Goal: Task Accomplishment & Management: Complete application form

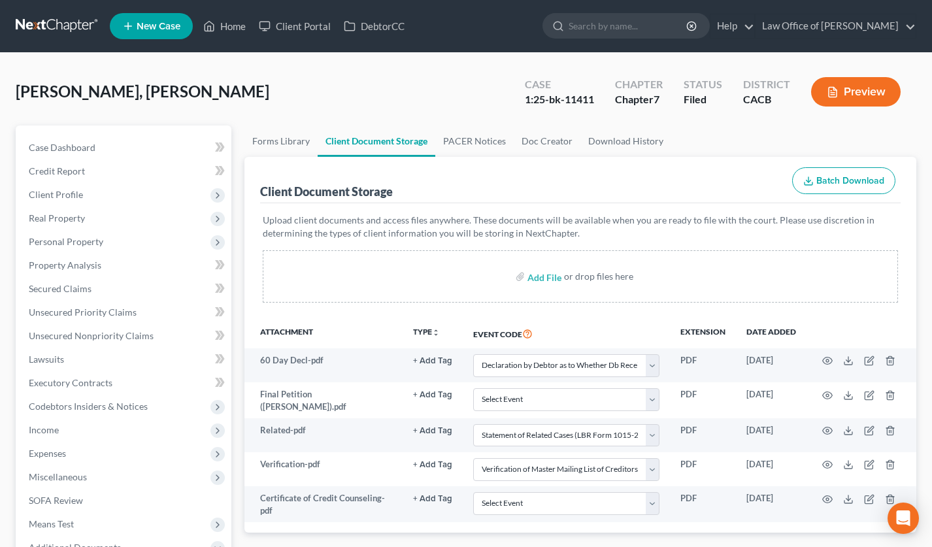
select select "30"
select select "65"
select select "72"
click at [61, 16] on link at bounding box center [58, 26] width 84 height 24
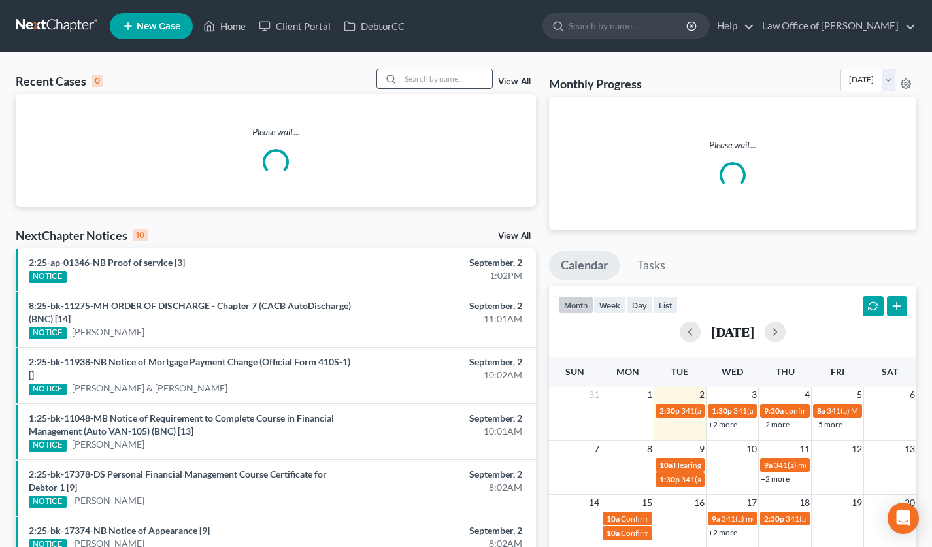
click at [416, 79] on input "search" at bounding box center [446, 78] width 91 height 19
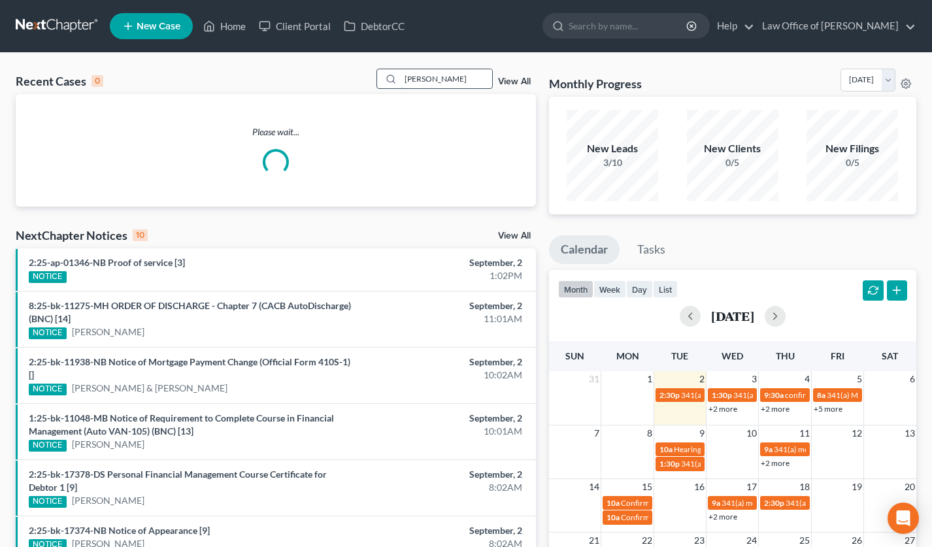
type input "[PERSON_NAME]"
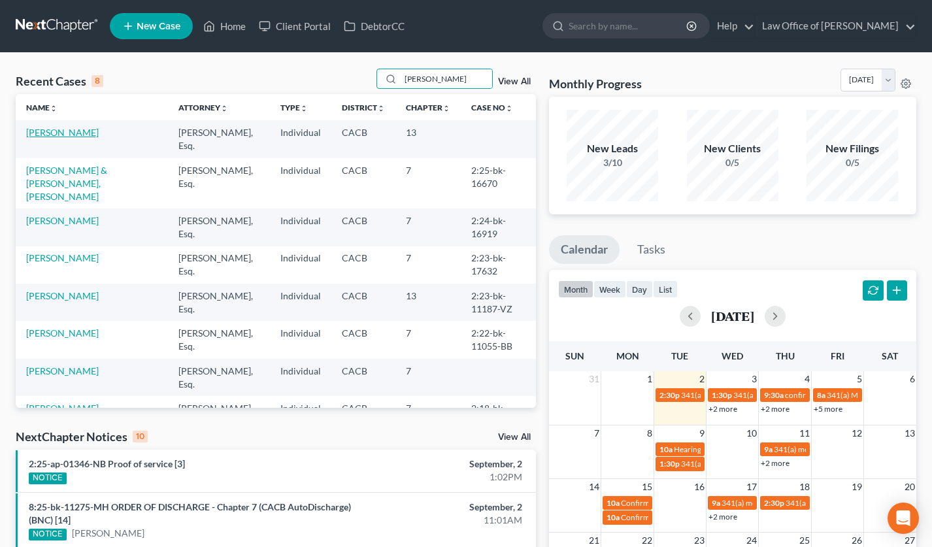
click at [86, 131] on link "[PERSON_NAME]" at bounding box center [62, 132] width 73 height 11
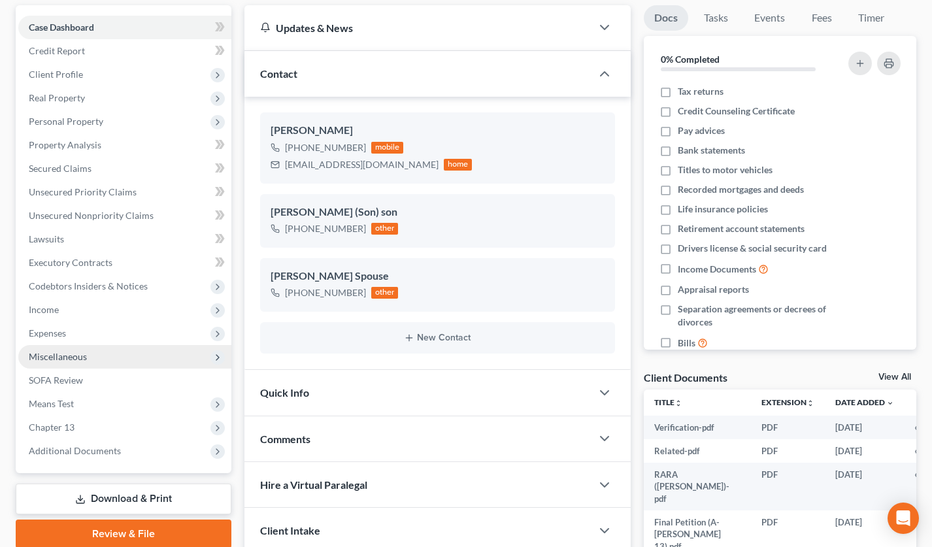
scroll to position [112, 0]
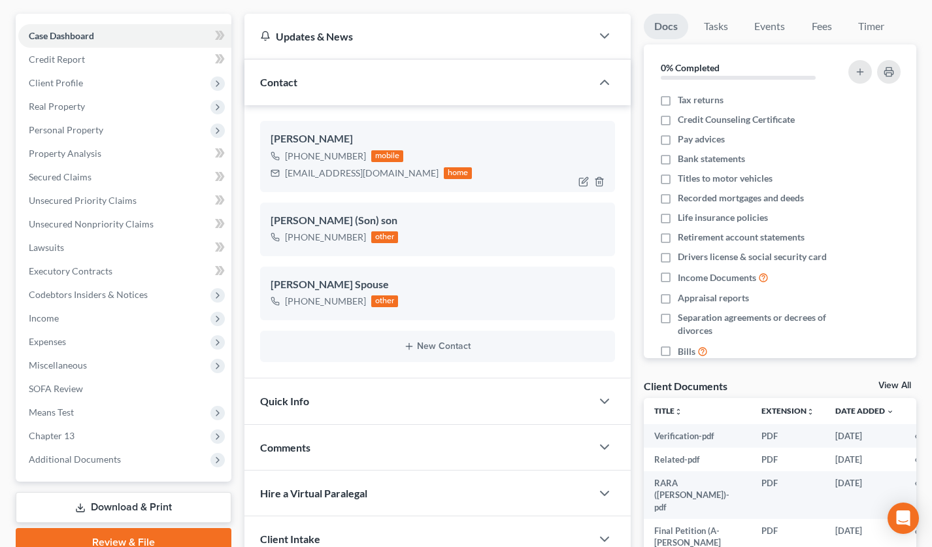
click at [304, 172] on div "[EMAIL_ADDRESS][DOMAIN_NAME]" at bounding box center [362, 173] width 154 height 13
copy div "[EMAIL_ADDRESS][DOMAIN_NAME]"
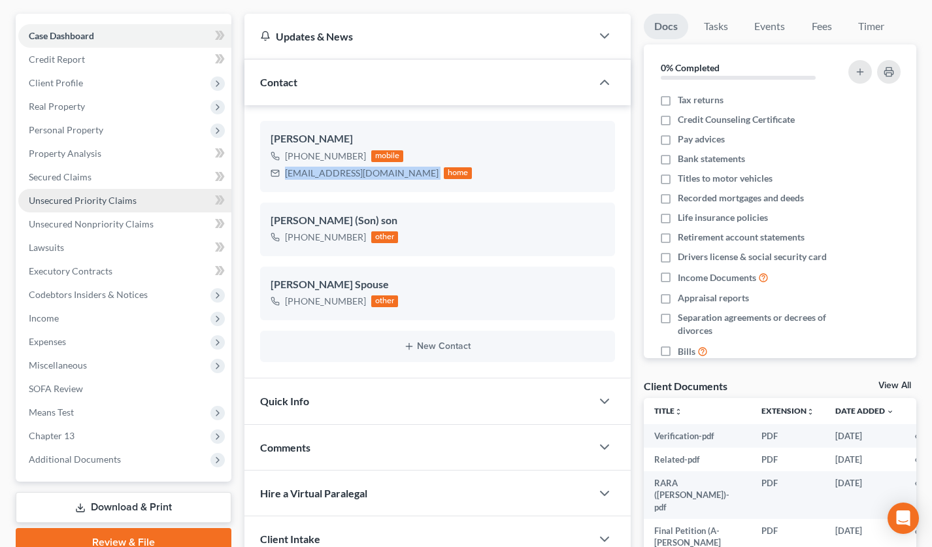
scroll to position [0, 0]
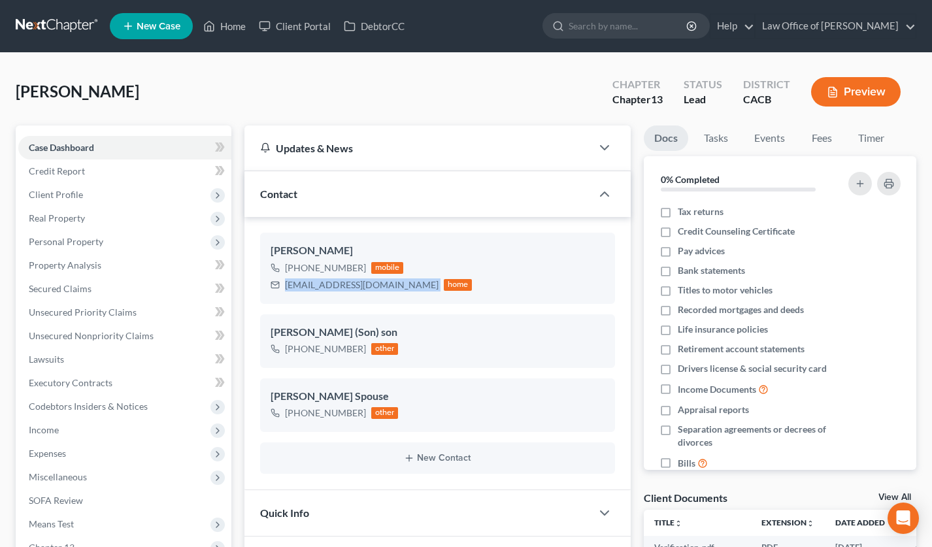
click at [56, 21] on link at bounding box center [58, 26] width 84 height 24
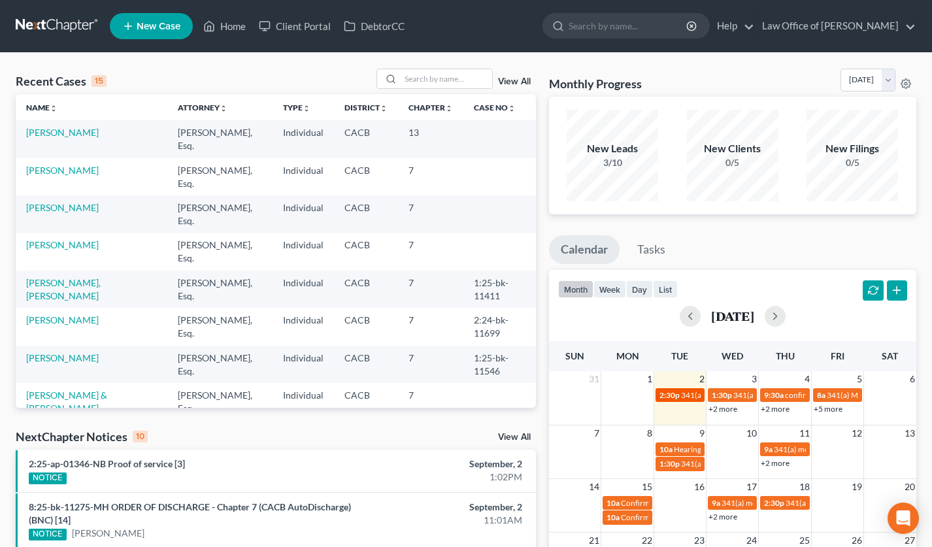
click at [678, 391] on span "2:30p" at bounding box center [669, 395] width 20 height 10
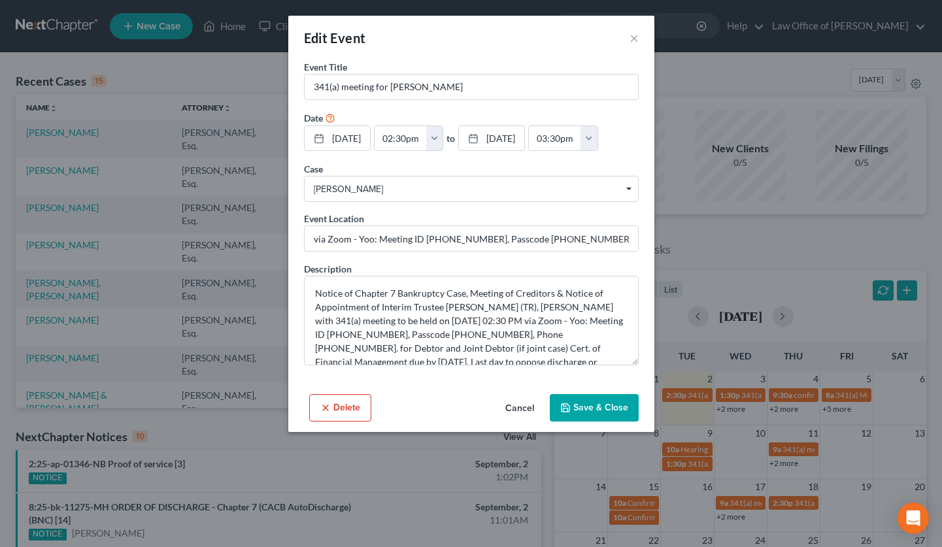
click at [526, 406] on button "Cancel" at bounding box center [520, 408] width 50 height 26
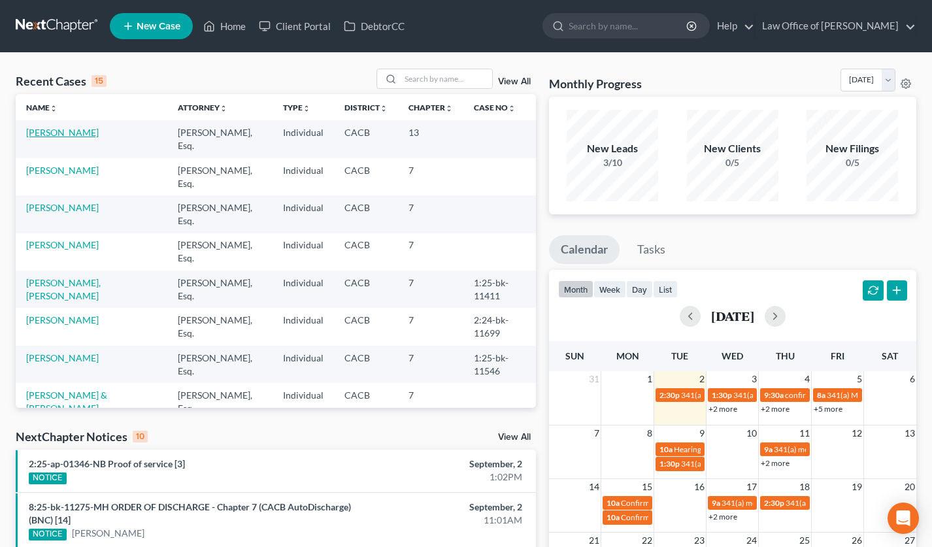
click at [73, 136] on link "[PERSON_NAME]" at bounding box center [62, 132] width 73 height 11
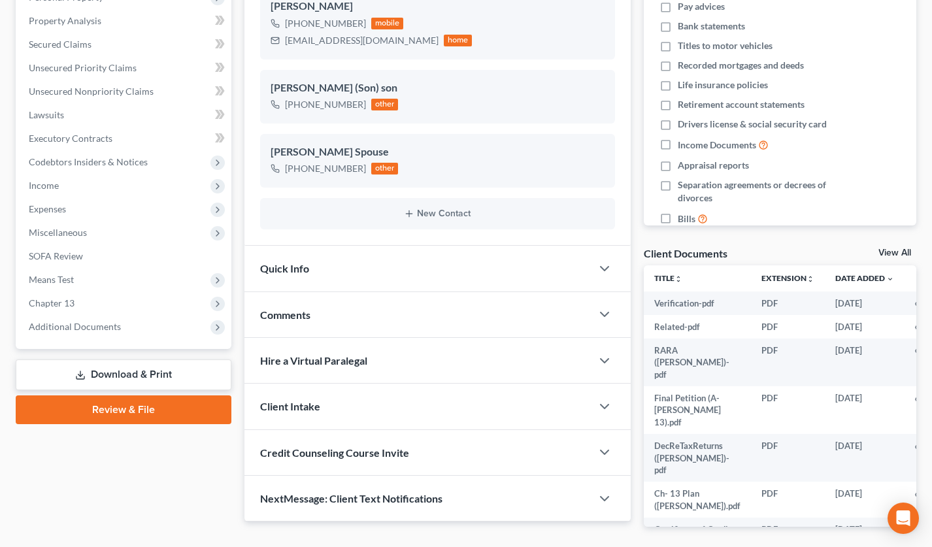
scroll to position [294, 0]
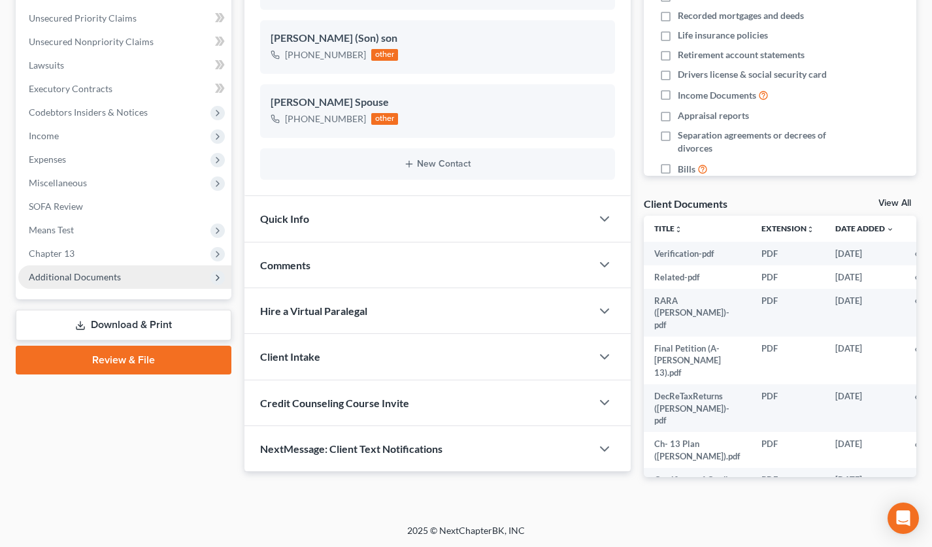
click at [106, 274] on span "Additional Documents" at bounding box center [75, 276] width 92 height 11
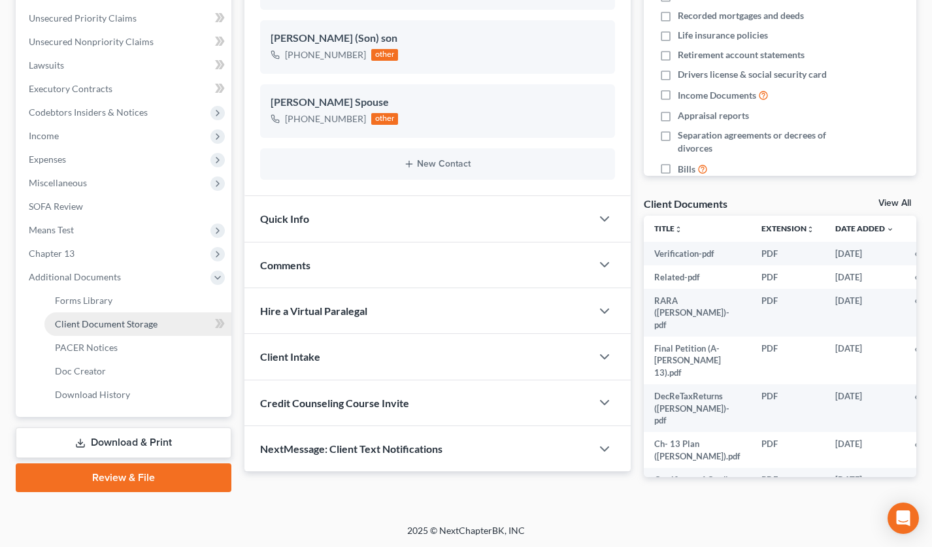
click at [116, 321] on span "Client Document Storage" at bounding box center [106, 323] width 103 height 11
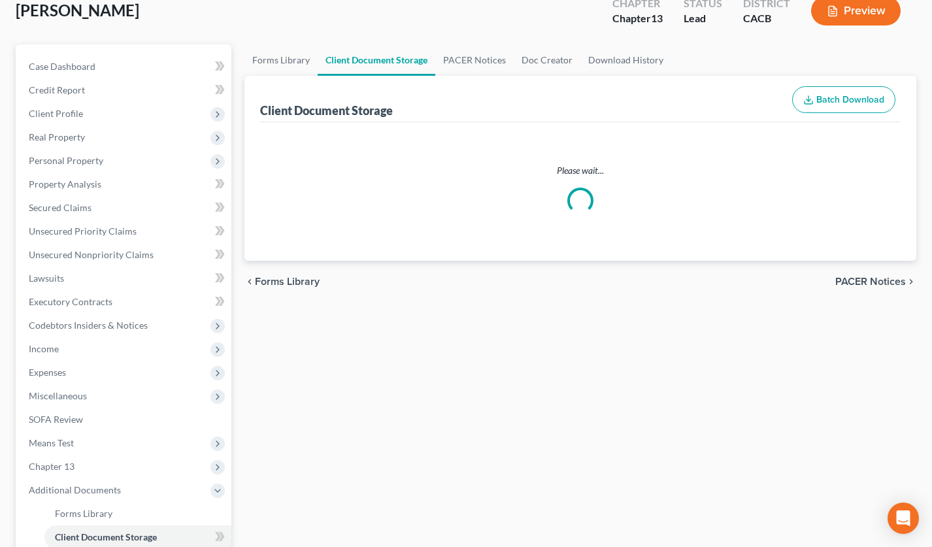
scroll to position [21, 0]
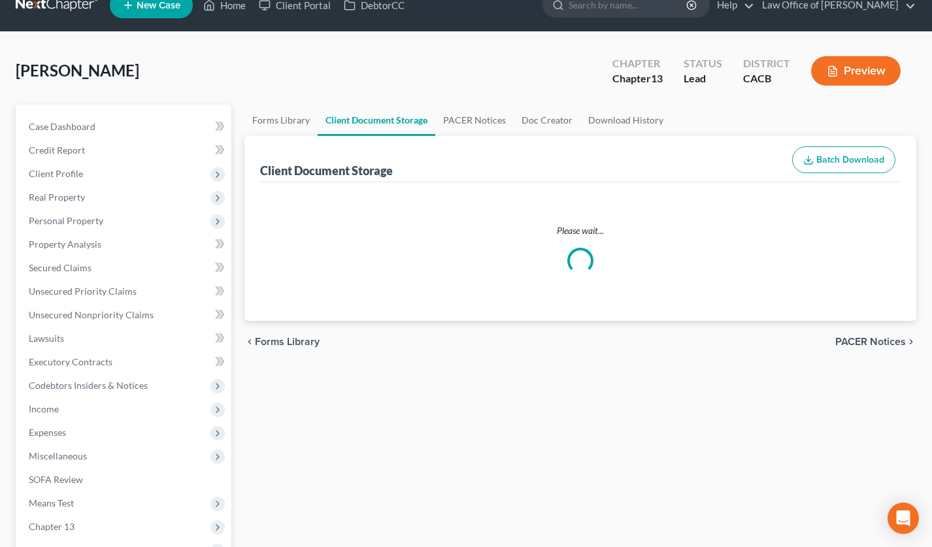
select select "30"
select select "10"
select select "19"
select select "28"
select select "41"
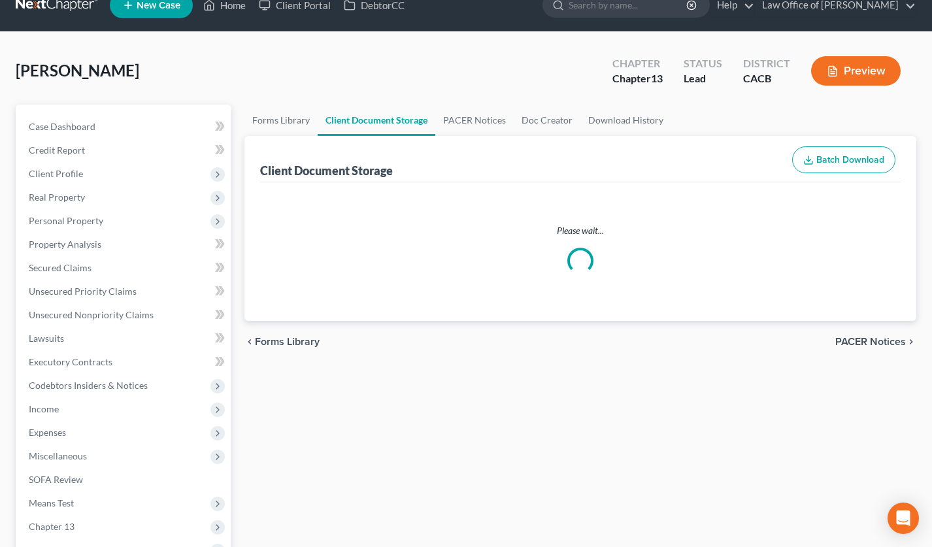
select select "65"
select select "72"
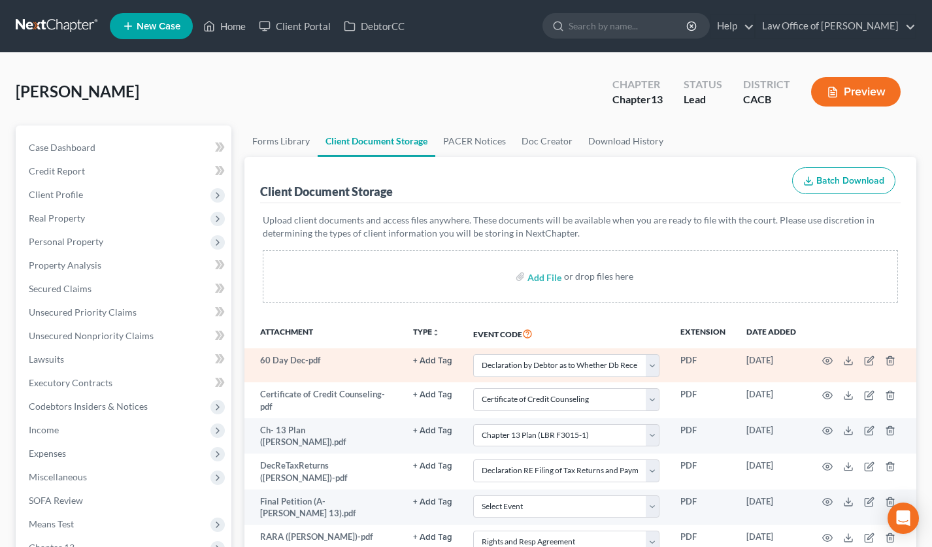
scroll to position [3, 0]
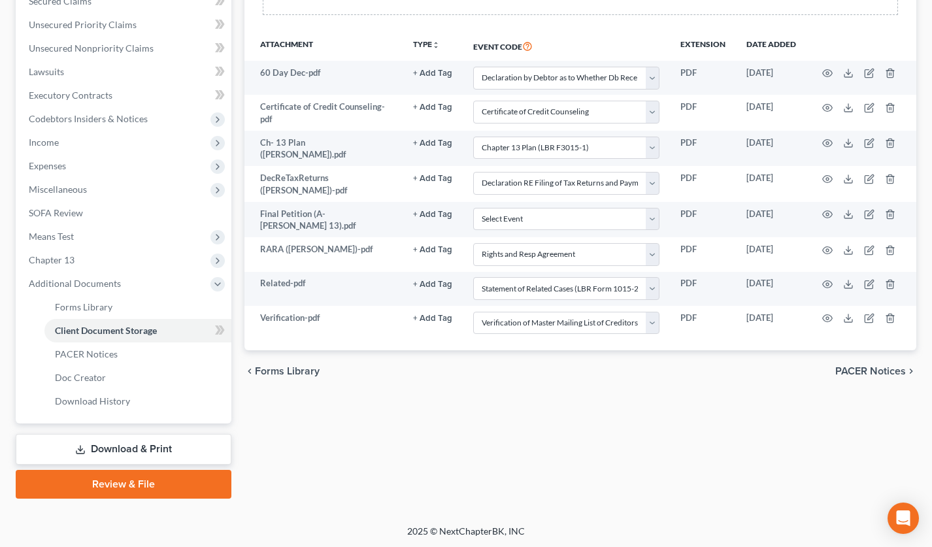
click at [91, 489] on link "Review & File" at bounding box center [124, 484] width 216 height 29
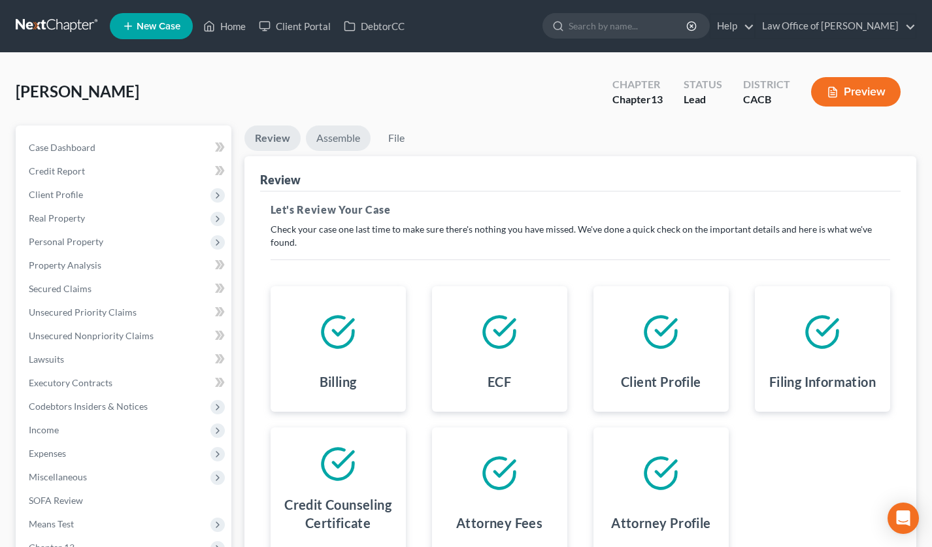
click at [352, 138] on link "Assemble" at bounding box center [338, 137] width 65 height 25
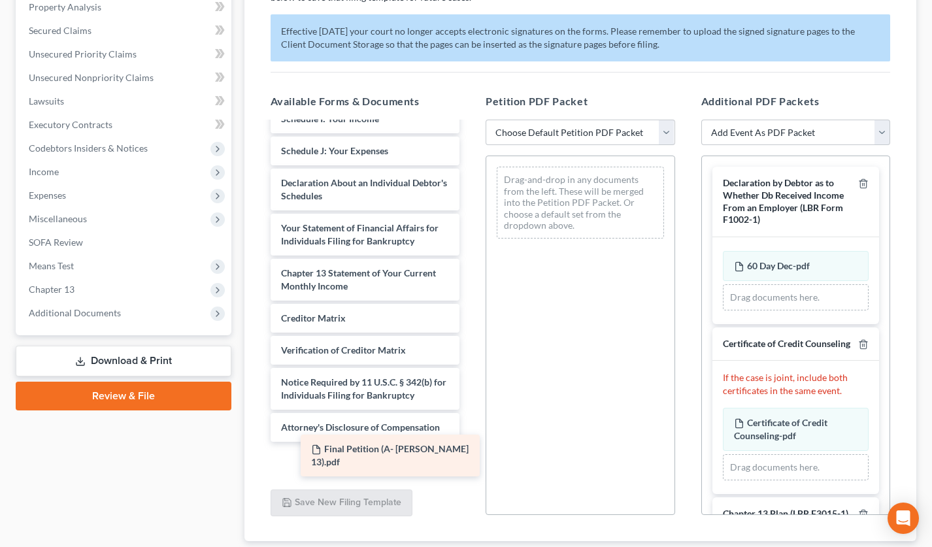
scroll to position [319, 0]
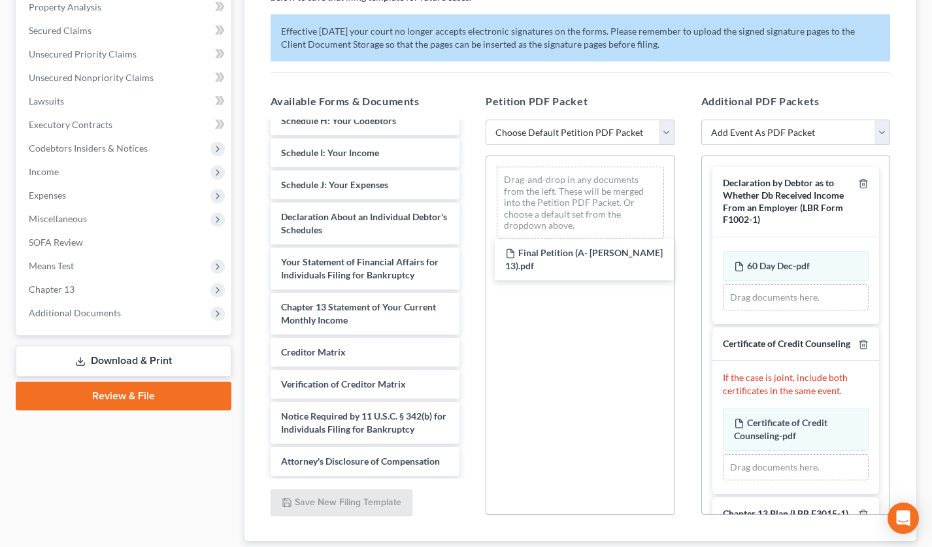
drag, startPoint x: 393, startPoint y: 461, endPoint x: 627, endPoint y: 250, distance: 315.5
click at [470, 242] on div "Final Petition (A- Sargsyan 13).pdf Voluntary Petition for Individuals Filing f…" at bounding box center [365, 146] width 210 height 659
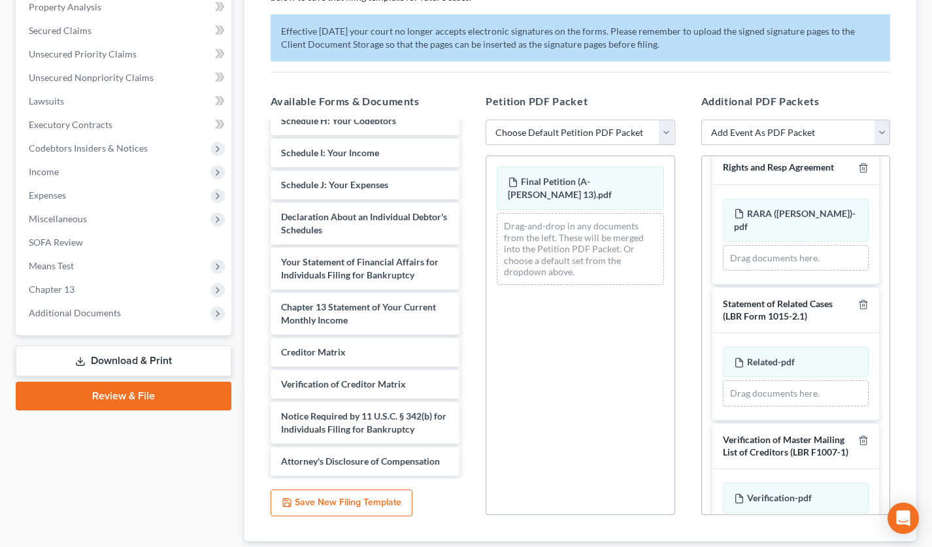
scroll to position [847, 0]
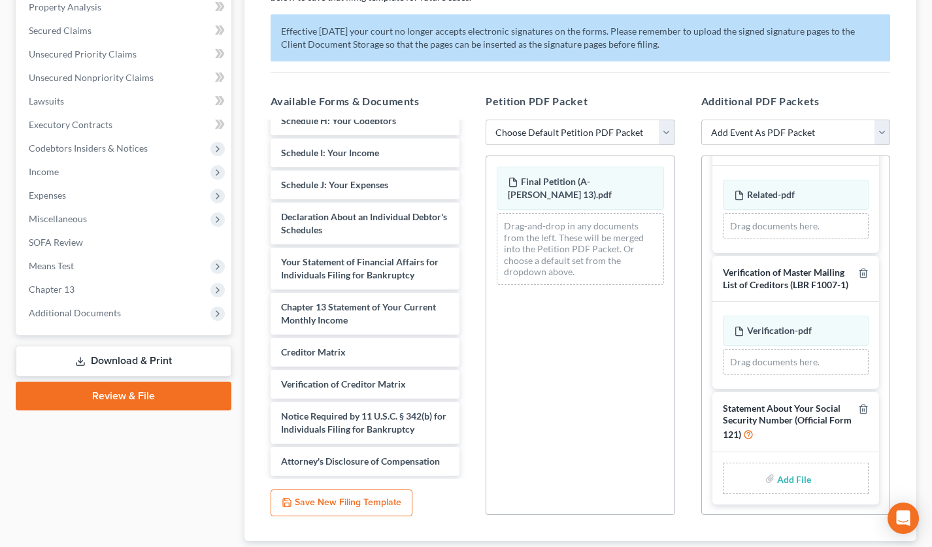
click at [787, 478] on input "file" at bounding box center [792, 479] width 31 height 24
type input "C:\fakepath\ArmineStmtSSN.pdf"
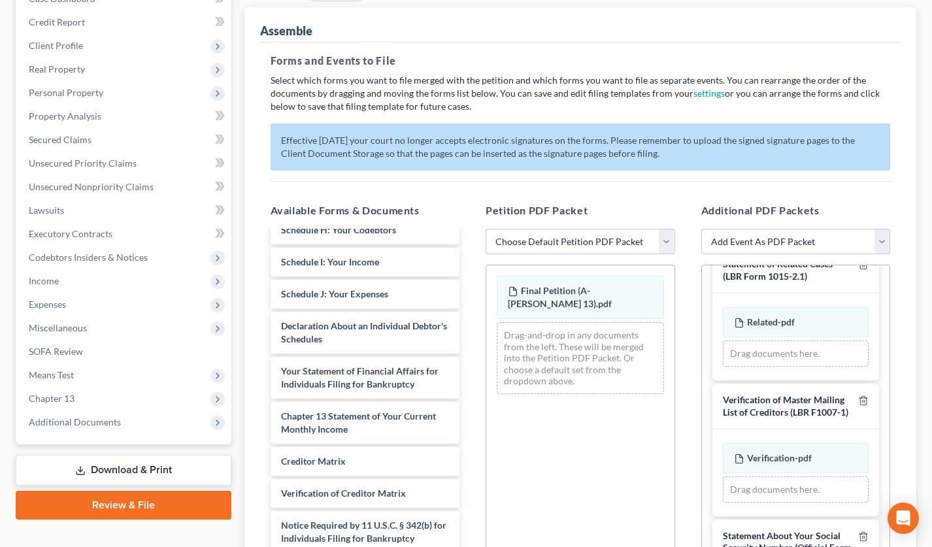
scroll to position [0, 0]
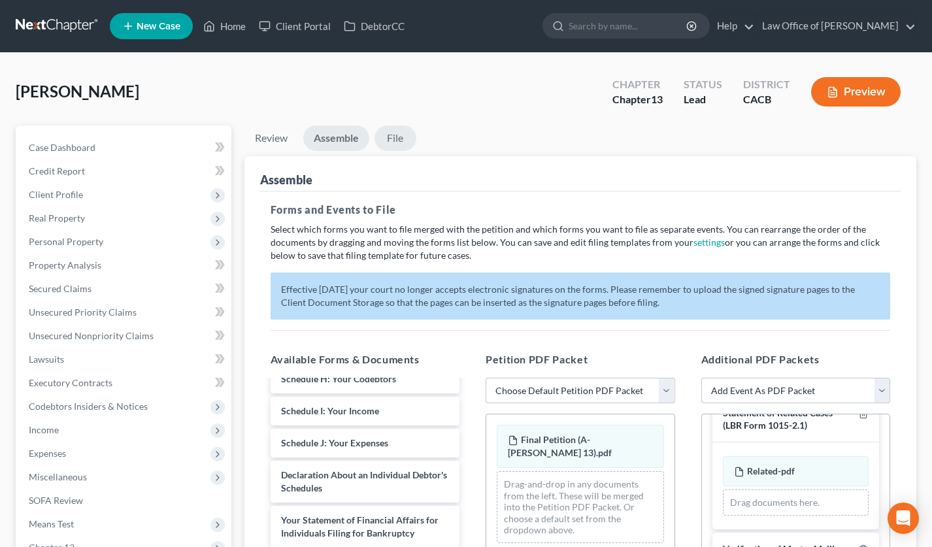
click at [409, 138] on link "File" at bounding box center [395, 137] width 42 height 25
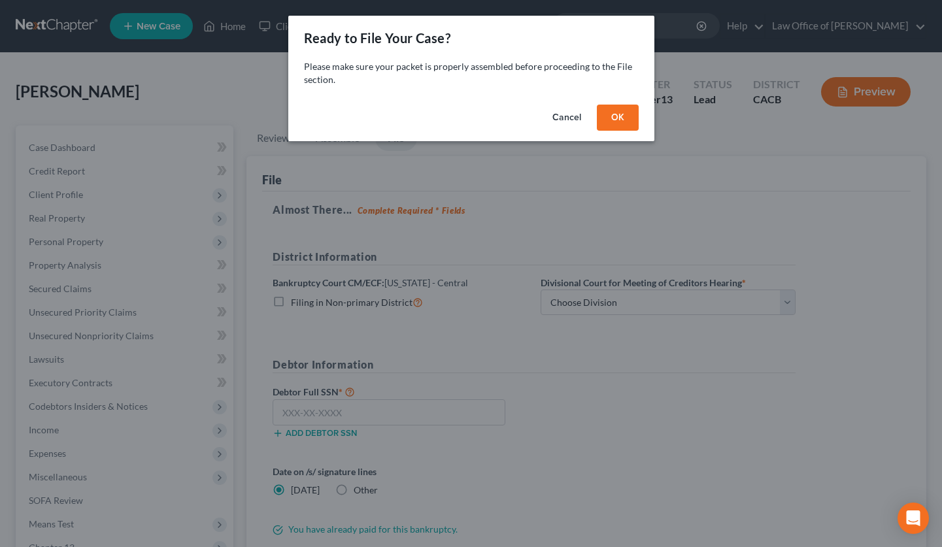
click at [606, 114] on button "OK" at bounding box center [618, 118] width 42 height 26
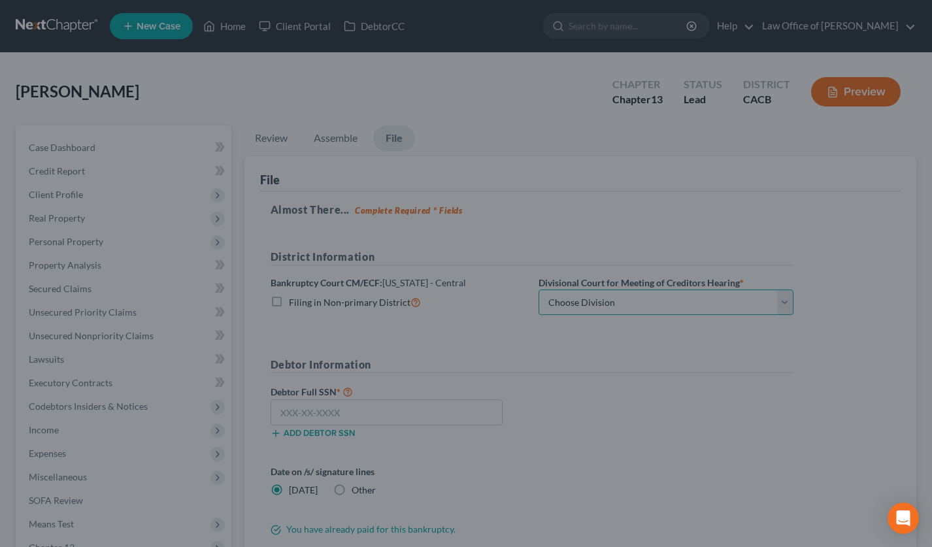
click at [577, 308] on select "Choose Division San Fernando Valley Los Angeles Riverside Santa Ana Santa Barba…" at bounding box center [665, 302] width 255 height 26
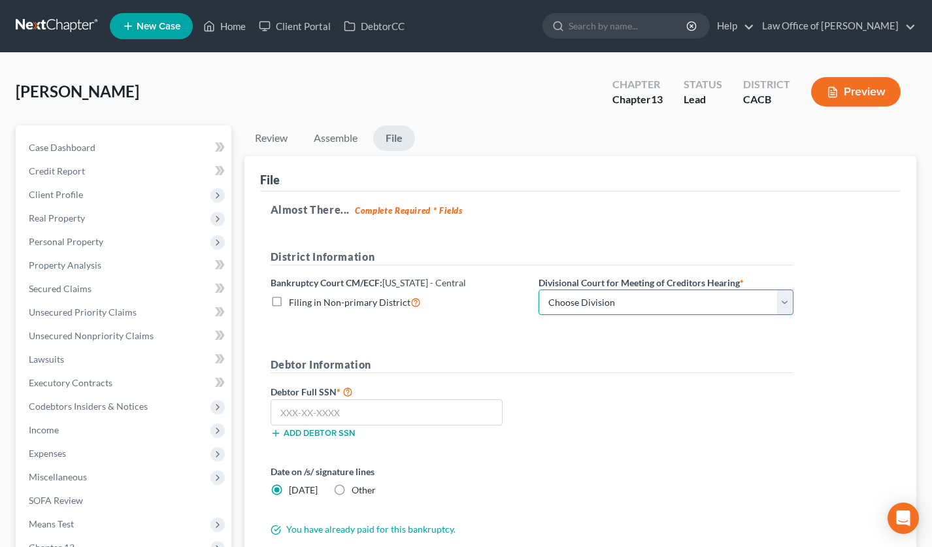
select select "0"
click at [538, 289] on select "Choose Division San Fernando Valley Los Angeles Riverside Santa Ana Santa Barba…" at bounding box center [665, 302] width 255 height 26
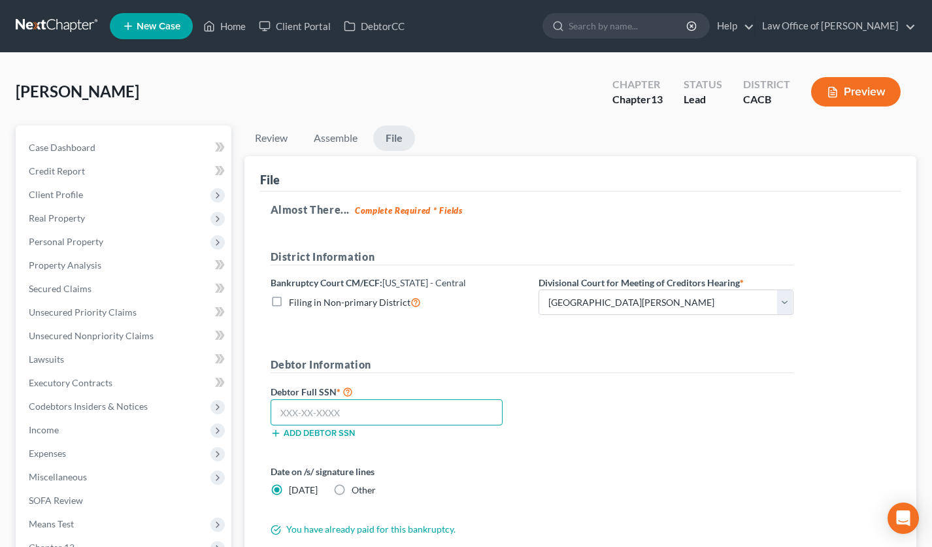
click at [303, 405] on input "text" at bounding box center [387, 412] width 233 height 26
type input "602-27-6630"
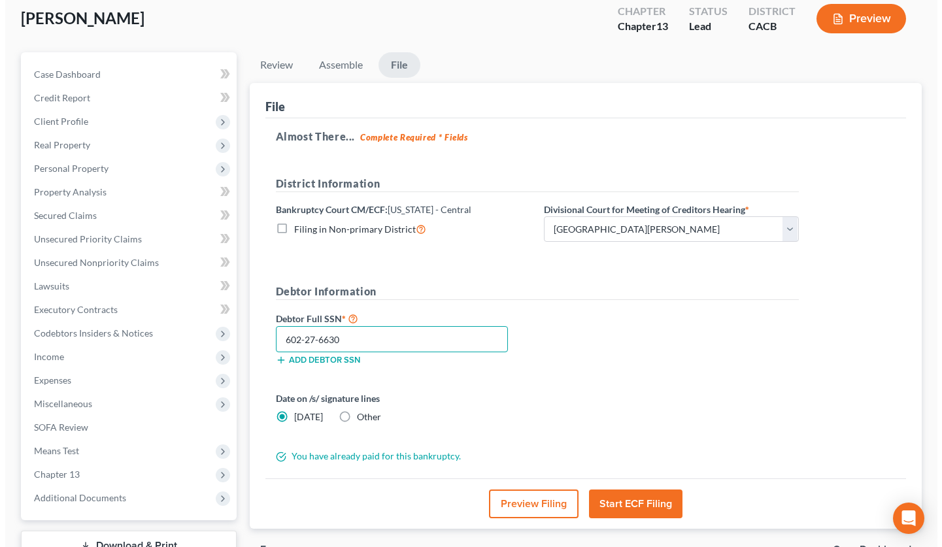
scroll to position [72, 0]
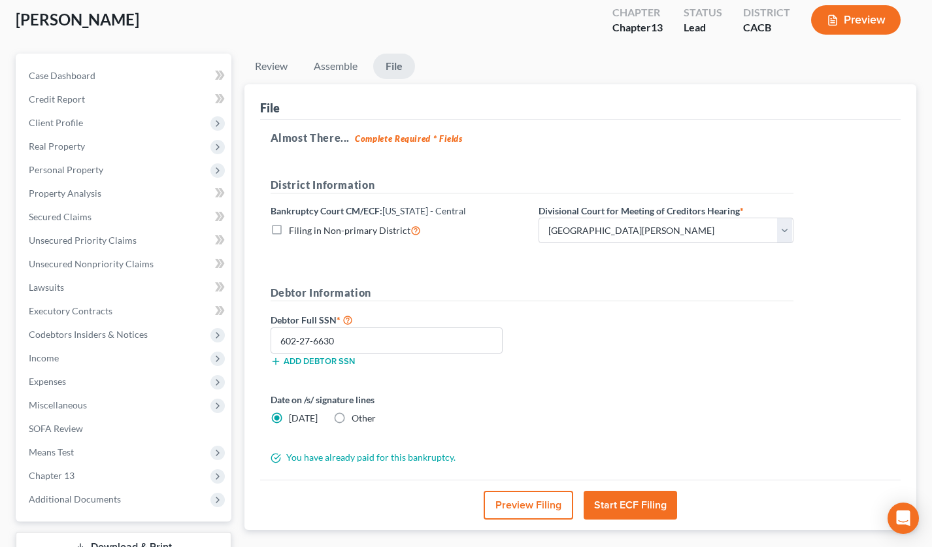
click at [522, 499] on button "Preview Filing" at bounding box center [529, 505] width 90 height 29
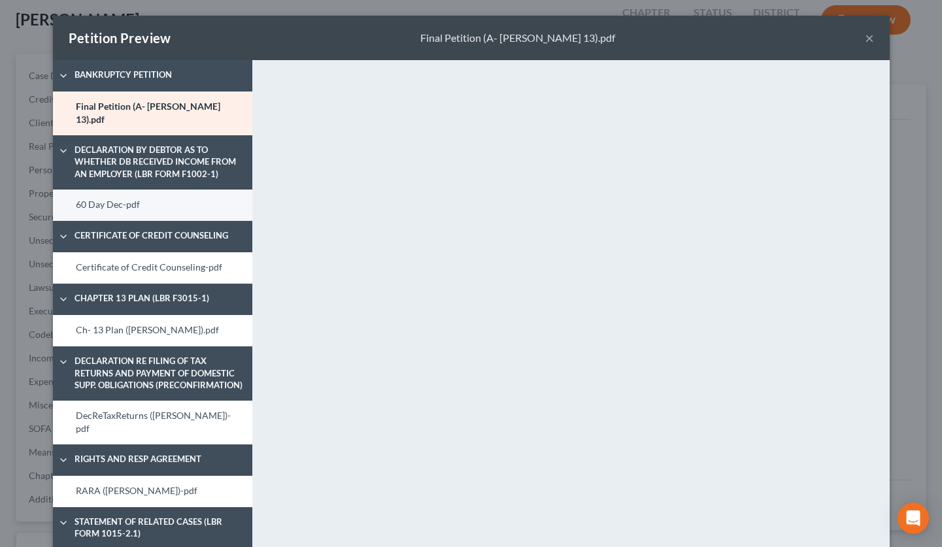
click at [111, 189] on link "60 Day Dec-pdf" at bounding box center [152, 204] width 199 height 31
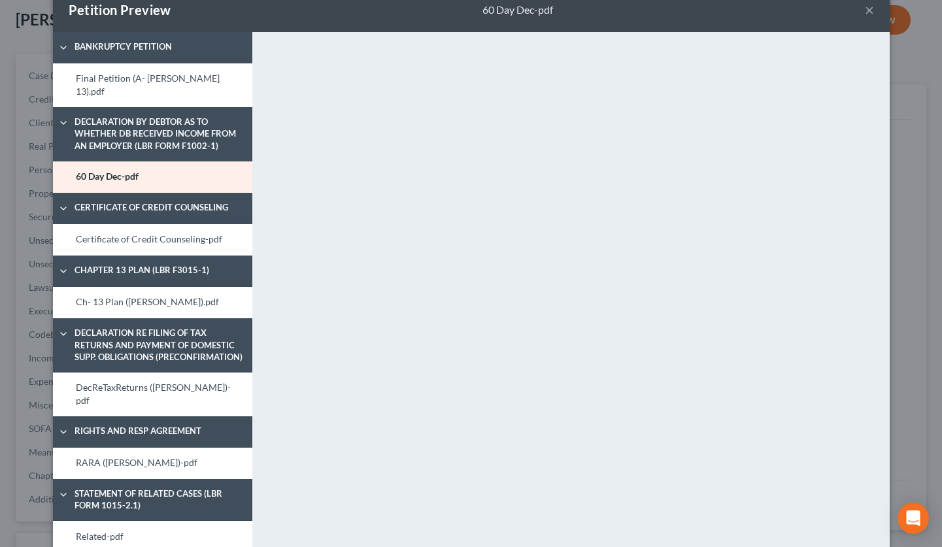
scroll to position [49, 0]
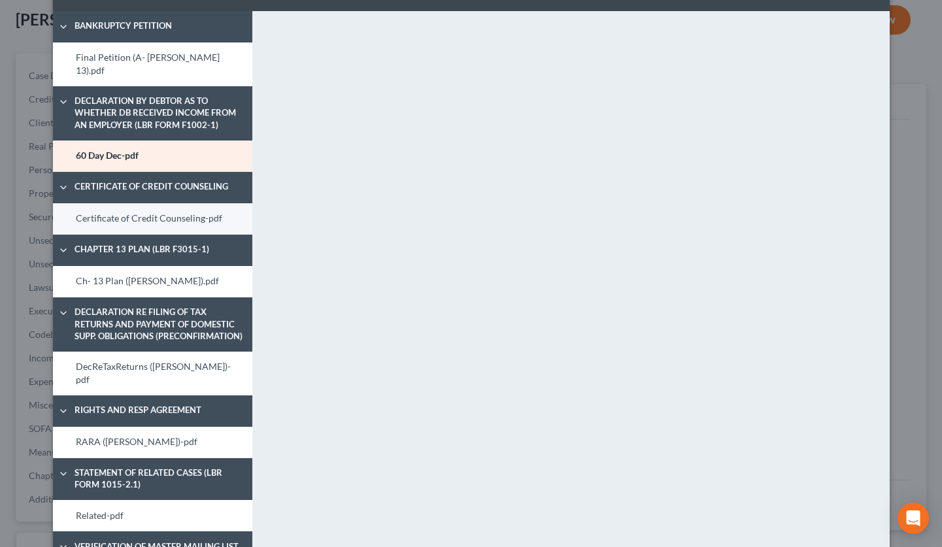
click at [136, 205] on link "Certificate of Credit Counseling-pdf" at bounding box center [152, 218] width 199 height 31
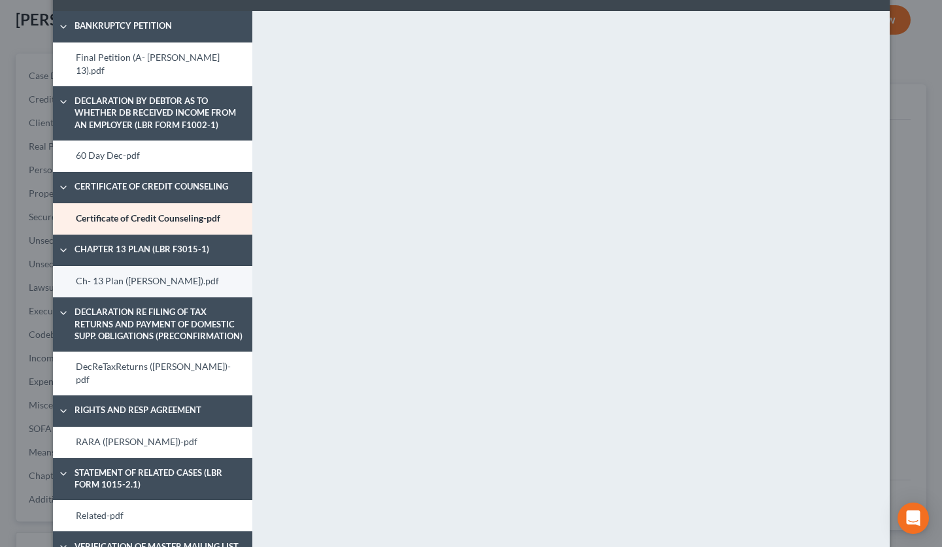
click at [161, 266] on link "Ch- 13 Plan ([PERSON_NAME]).pdf" at bounding box center [152, 281] width 199 height 31
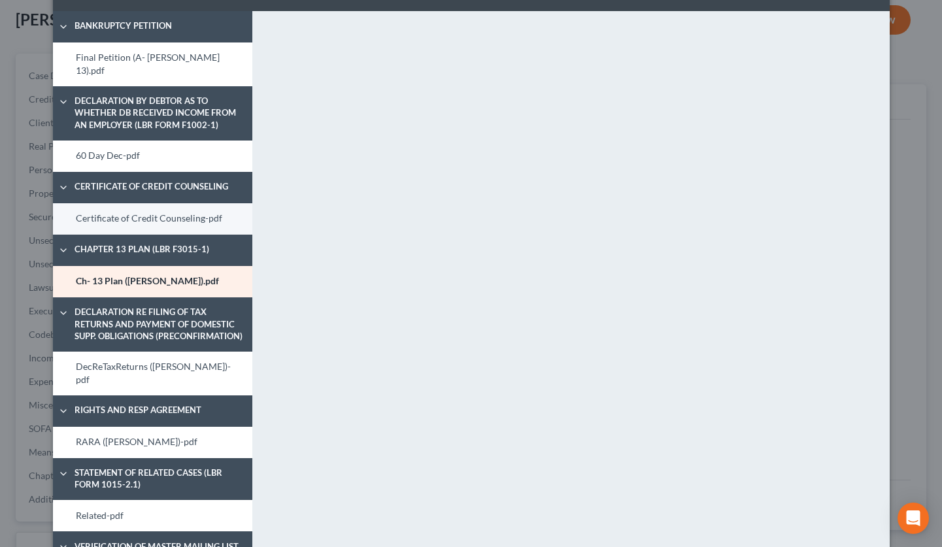
click at [135, 203] on link "Certificate of Credit Counseling-pdf" at bounding box center [152, 218] width 199 height 31
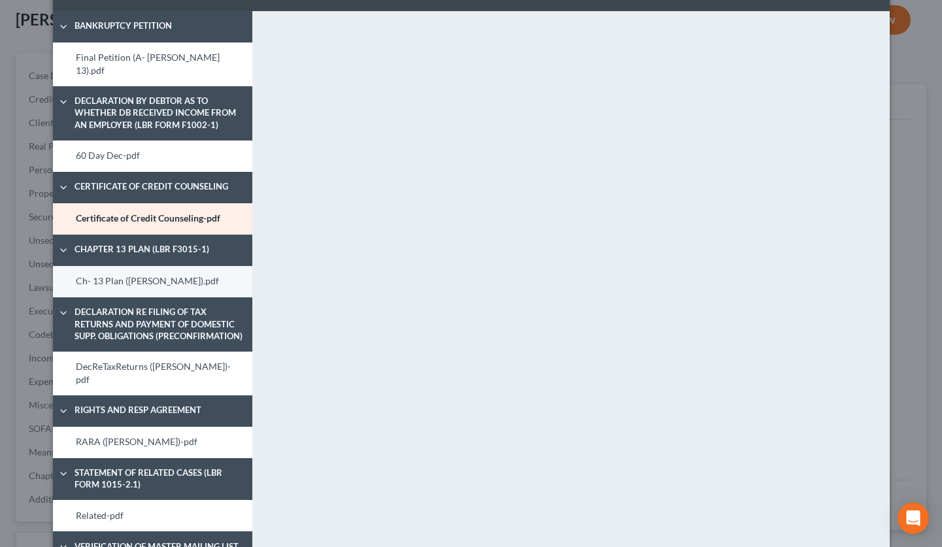
click at [142, 266] on link "Ch- 13 Plan ([PERSON_NAME]).pdf" at bounding box center [152, 281] width 199 height 31
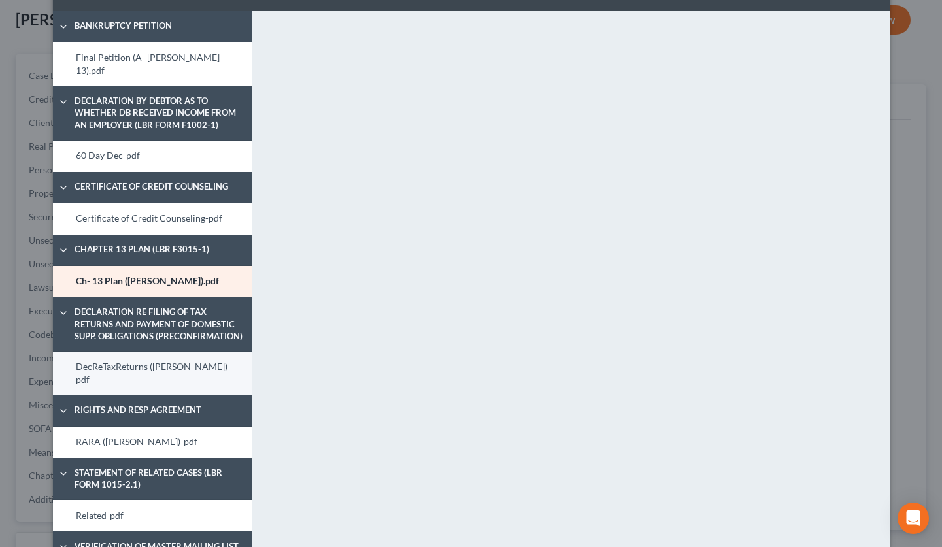
click at [116, 358] on link "DecReTaxReturns ([PERSON_NAME])-pdf" at bounding box center [152, 374] width 199 height 44
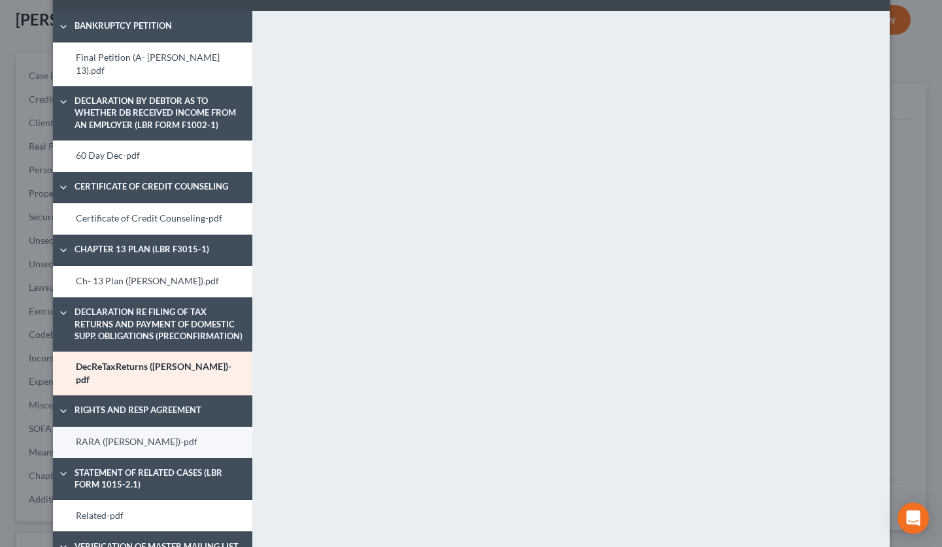
click at [133, 427] on link "RARA ([PERSON_NAME])-pdf" at bounding box center [152, 442] width 199 height 31
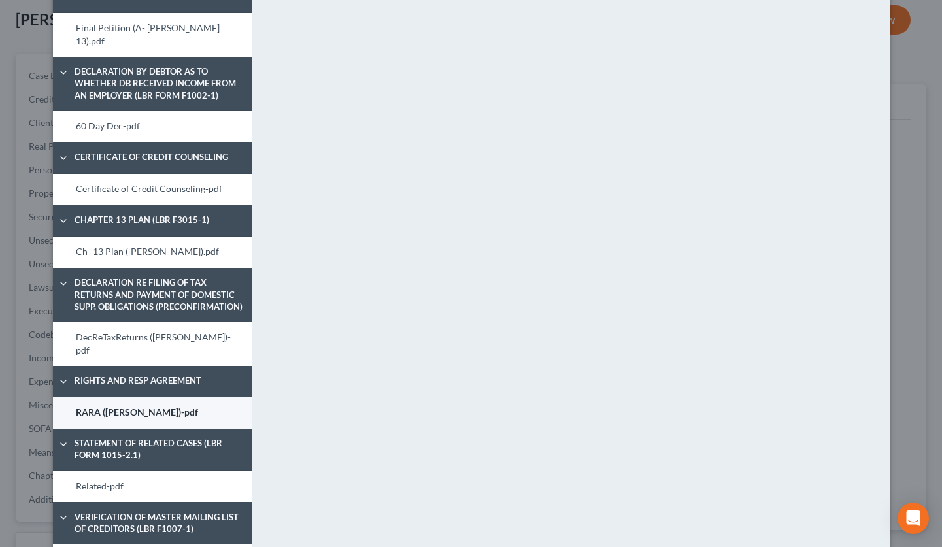
scroll to position [80, 0]
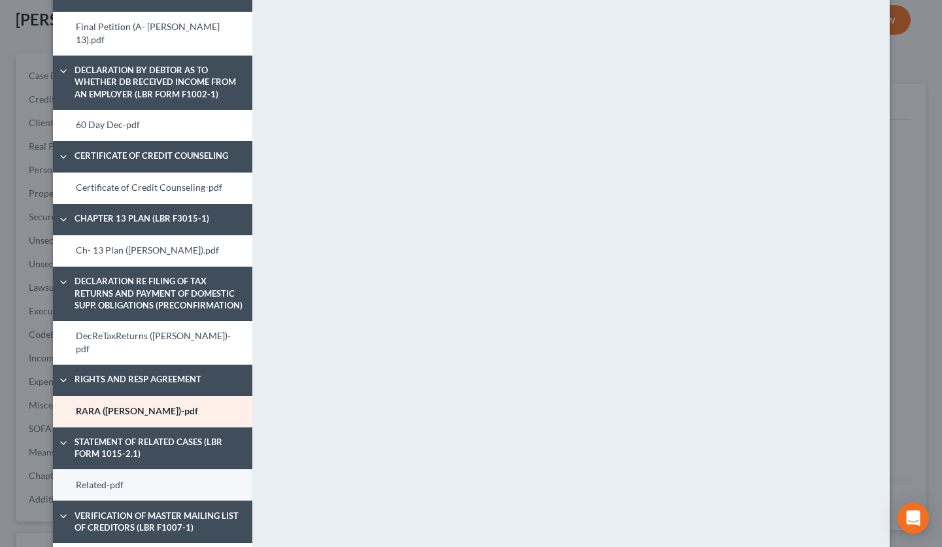
click at [127, 469] on link "Related-pdf" at bounding box center [152, 484] width 199 height 31
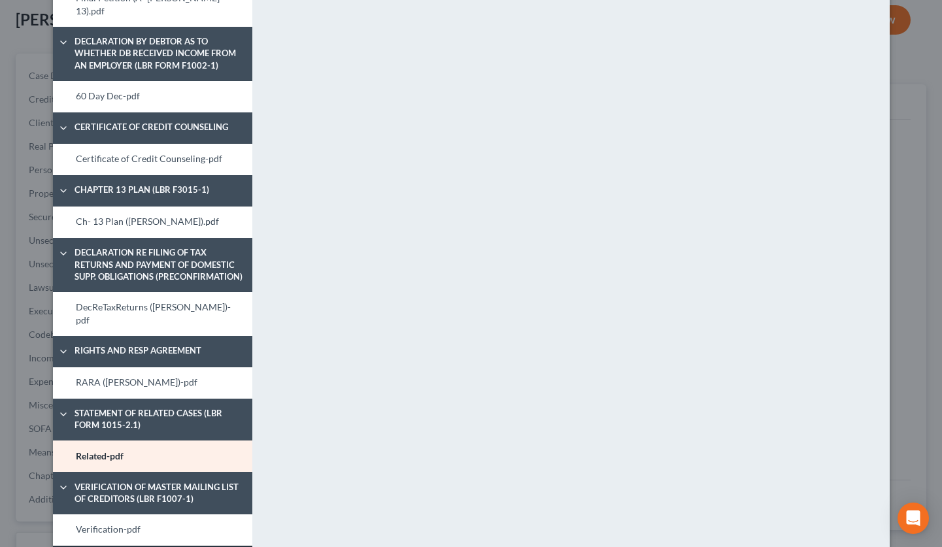
scroll to position [201, 0]
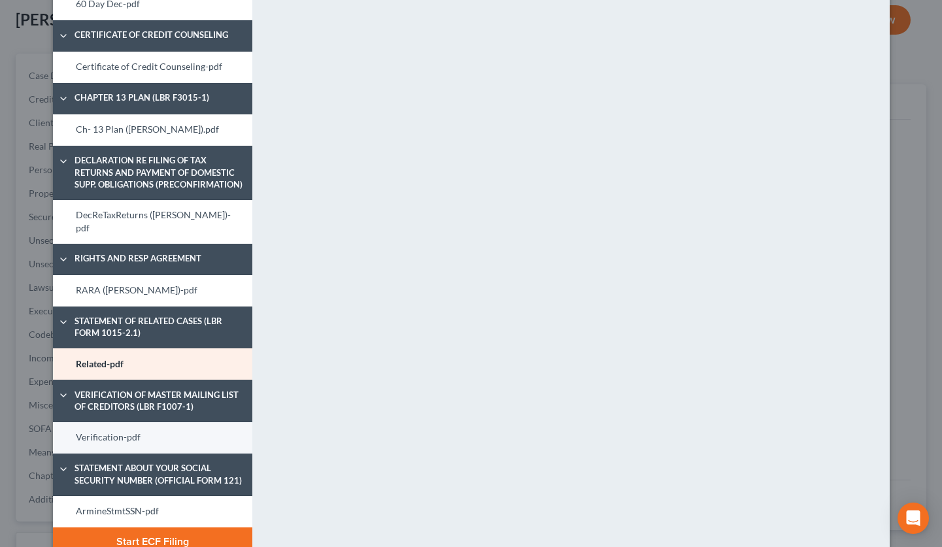
click at [137, 422] on link "Verification-pdf" at bounding box center [152, 437] width 199 height 31
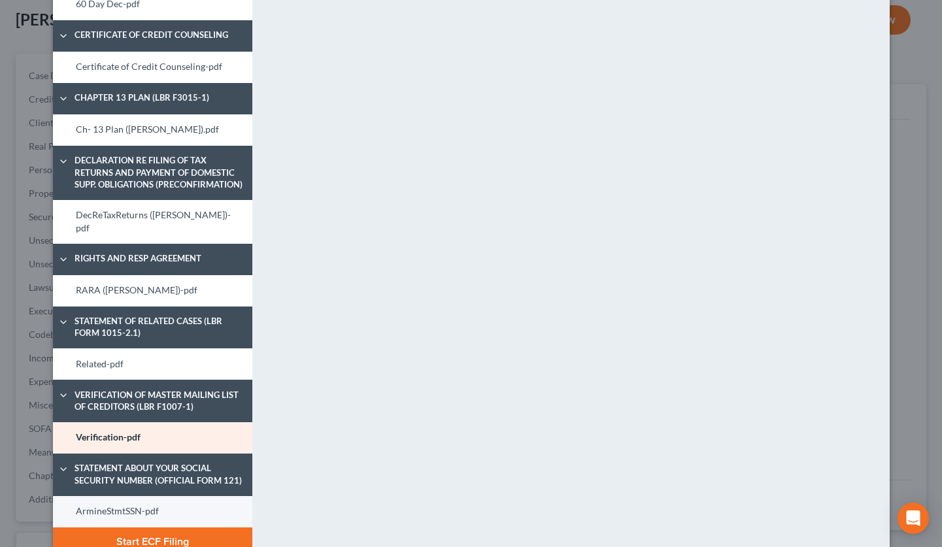
click at [157, 496] on link "ArmineStmtSSN-pdf" at bounding box center [152, 511] width 199 height 31
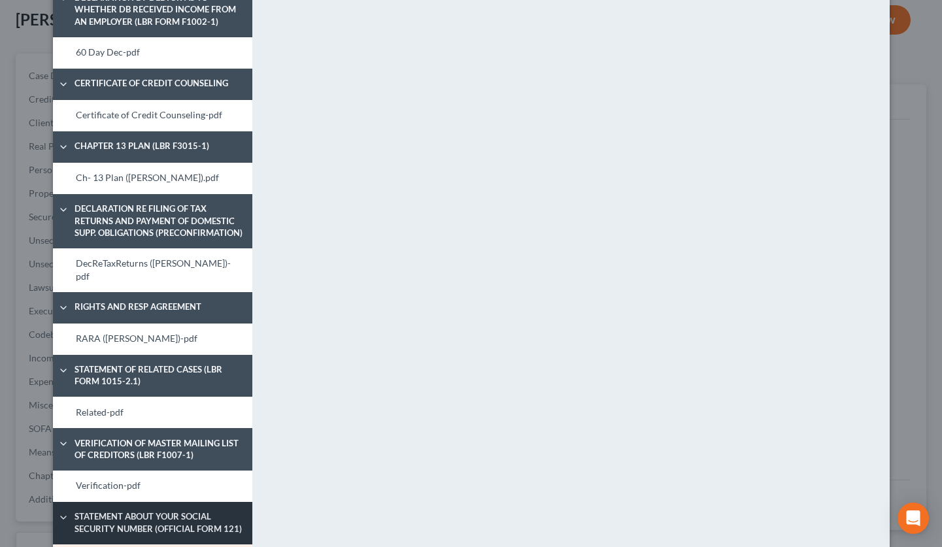
scroll to position [6, 0]
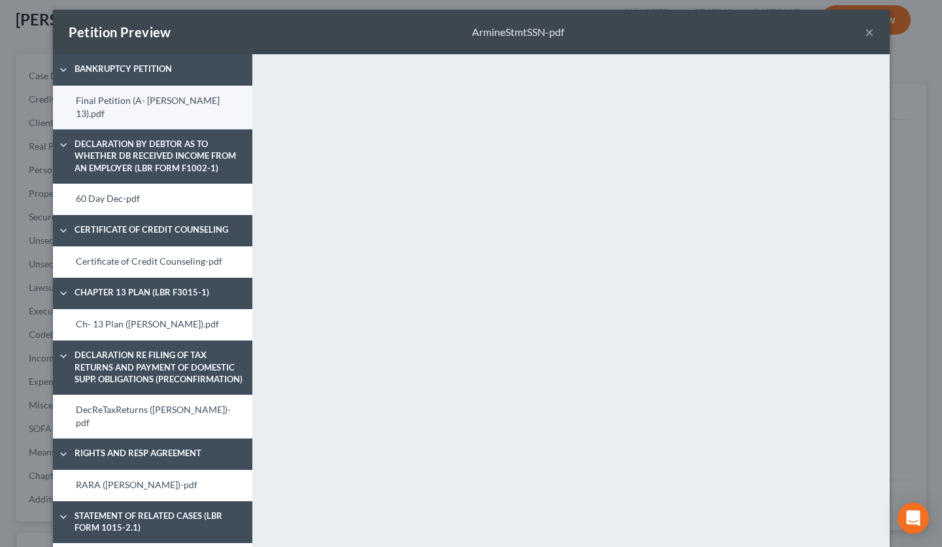
click at [163, 103] on link "Final Petition (A- [PERSON_NAME] 13).pdf" at bounding box center [152, 108] width 199 height 44
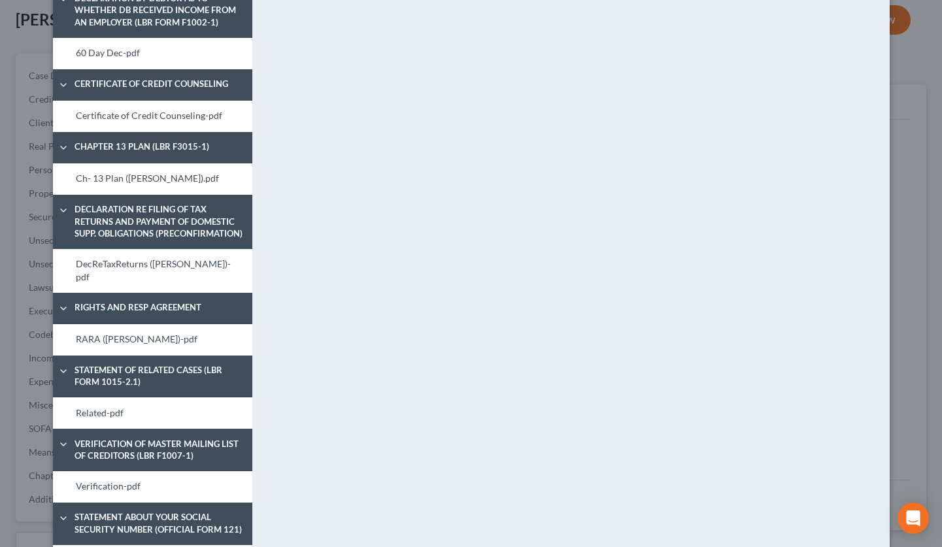
scroll to position [201, 0]
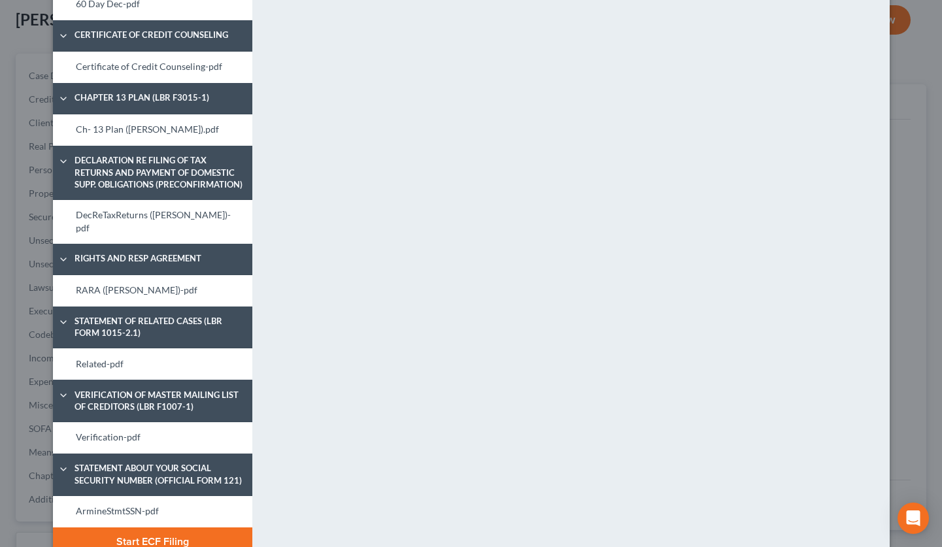
click at [161, 527] on button "Start ECF Filing" at bounding box center [152, 541] width 199 height 29
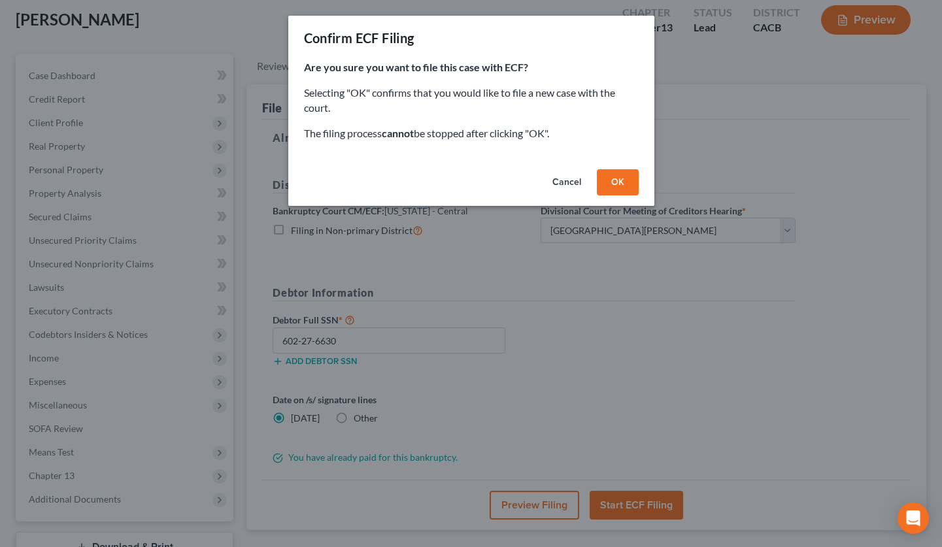
click at [610, 179] on button "OK" at bounding box center [618, 182] width 42 height 26
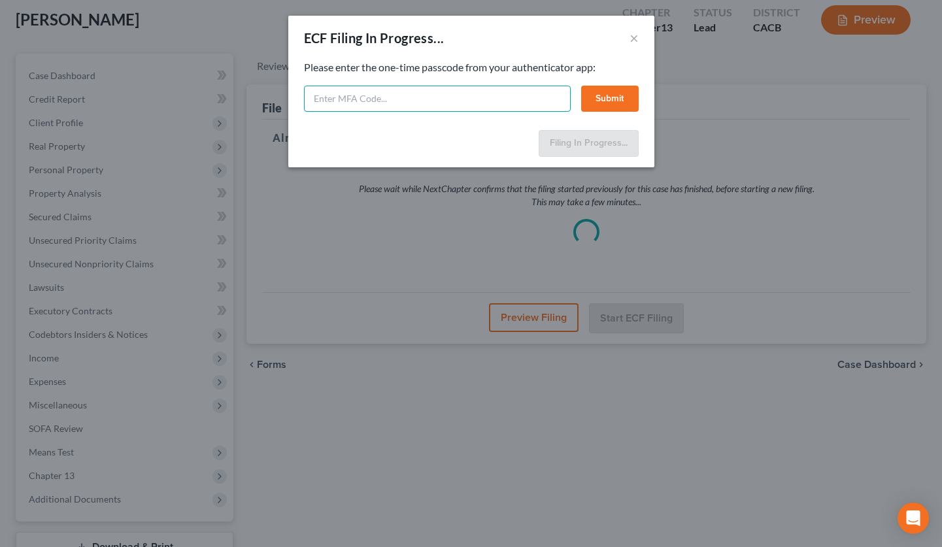
click at [319, 99] on input "text" at bounding box center [437, 99] width 267 height 26
type input "385711"
click at [608, 97] on button "Submit" at bounding box center [609, 99] width 57 height 26
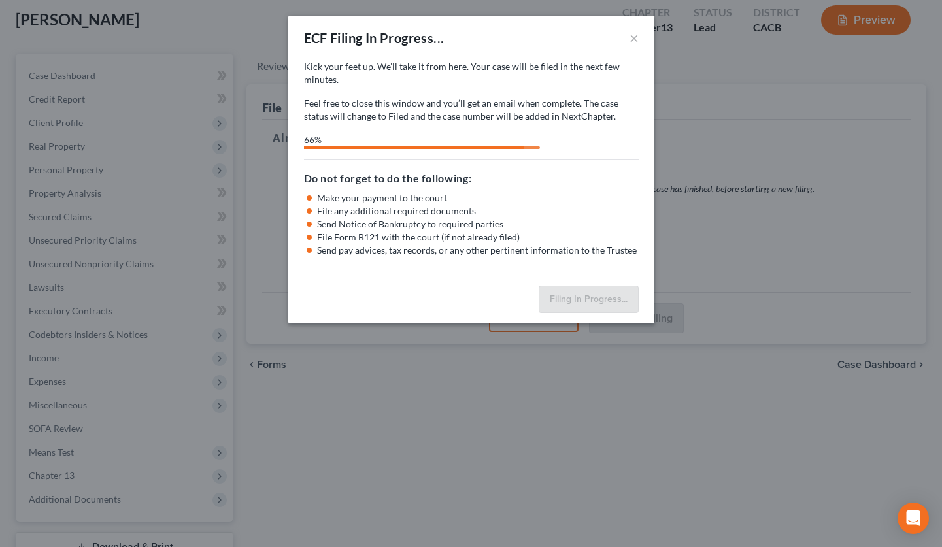
select select "0"
